Goal: Find specific page/section: Find specific page/section

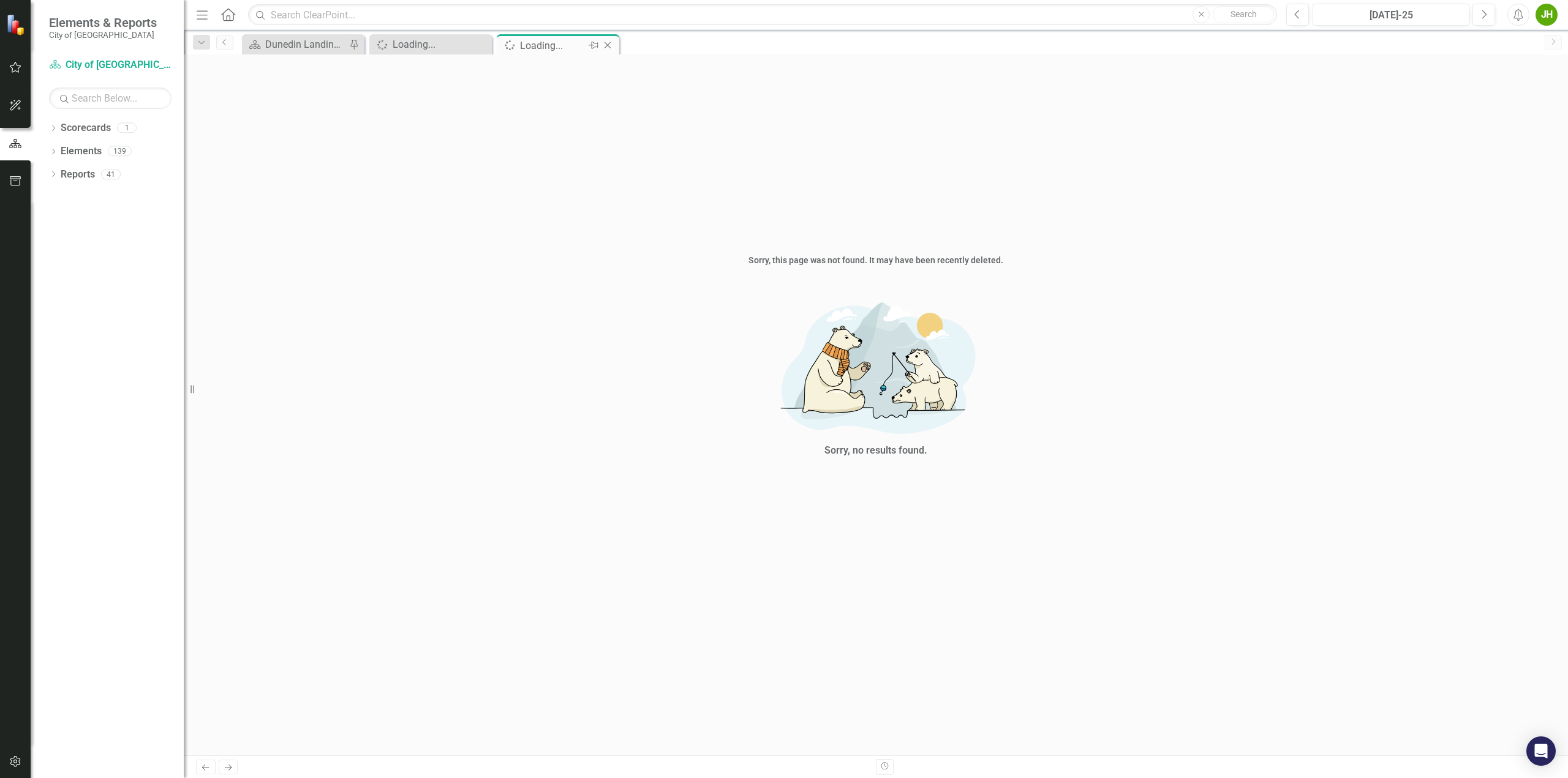
click at [605, 46] on icon "Close" at bounding box center [607, 45] width 12 height 10
click at [478, 40] on icon "Close" at bounding box center [480, 45] width 12 height 10
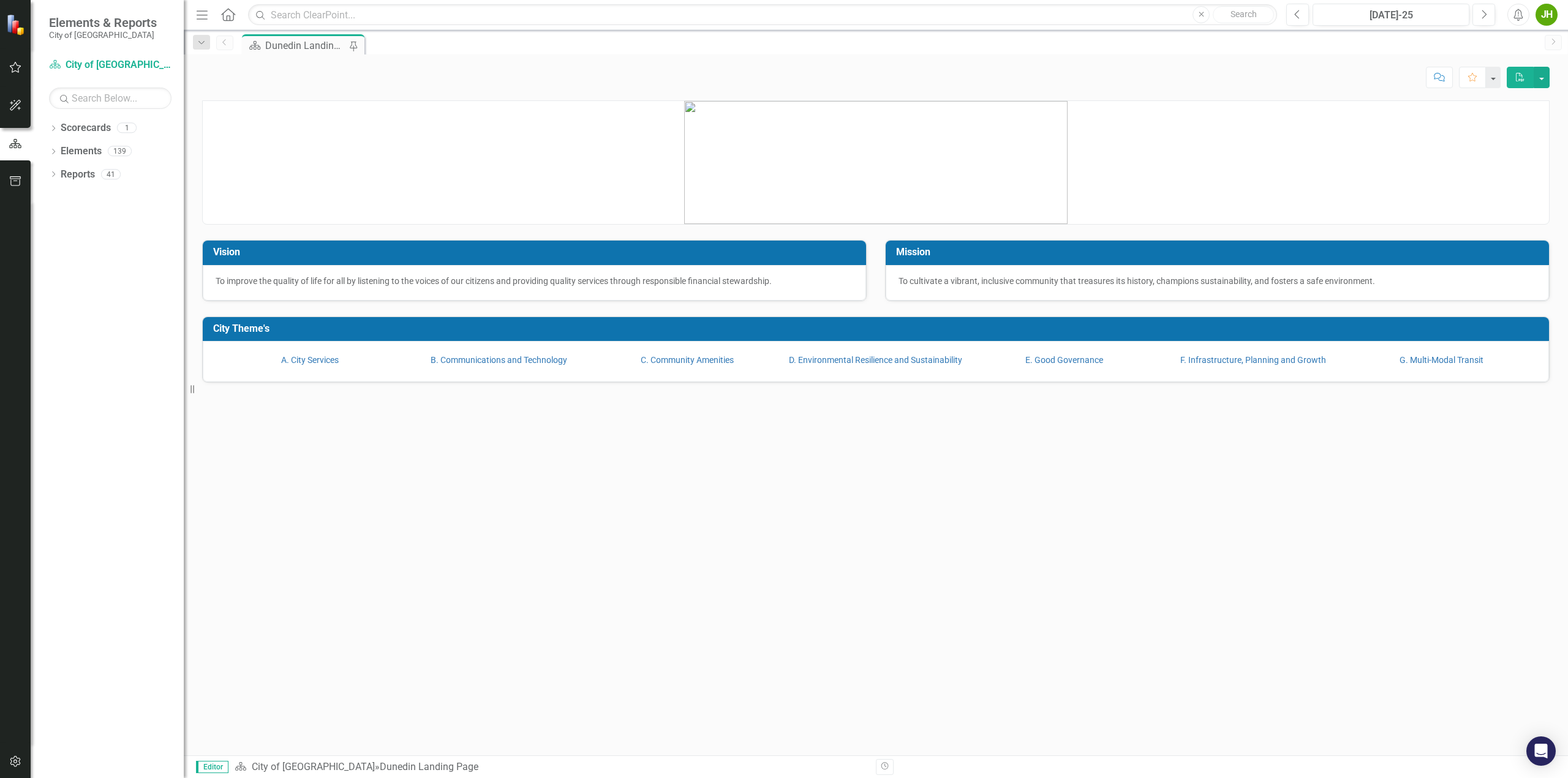
click at [269, 478] on div "Vision To improve the quality of life for all by listening to the voices of our…" at bounding box center [876, 428] width 1385 height 656
